Goal: Information Seeking & Learning: Learn about a topic

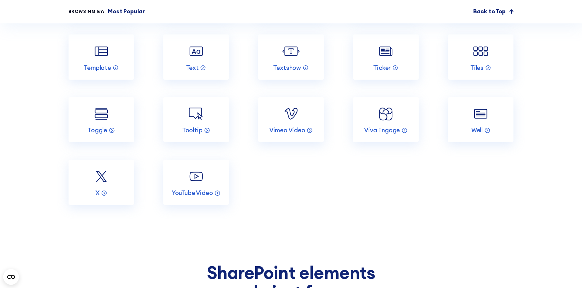
scroll to position [1404, 0]
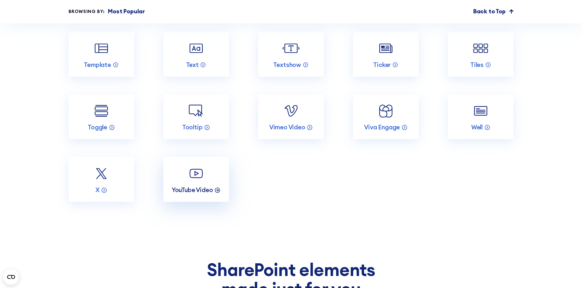
click at [200, 190] on p "YouTube Video" at bounding box center [192, 190] width 41 height 8
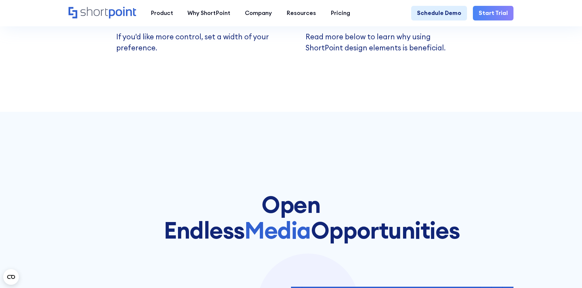
scroll to position [804, 0]
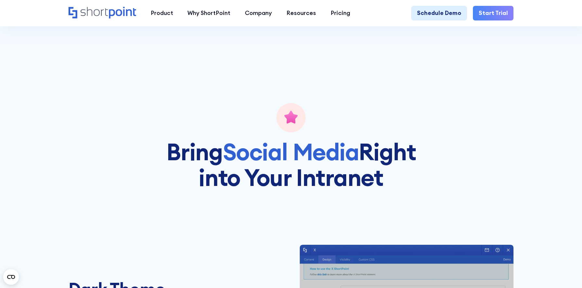
scroll to position [611, 0]
